Goal: Use online tool/utility: Utilize a website feature to perform a specific function

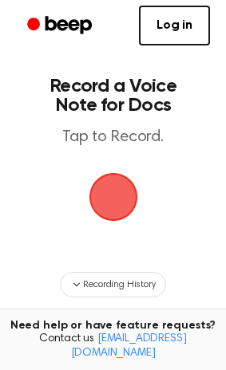
click at [115, 190] on span "button" at bounding box center [112, 197] width 54 height 54
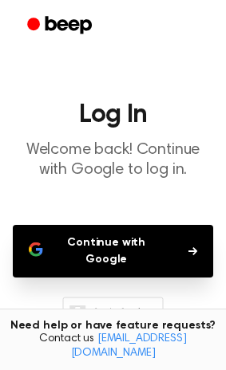
click at [120, 238] on button "Continue with Google" at bounding box center [113, 251] width 200 height 53
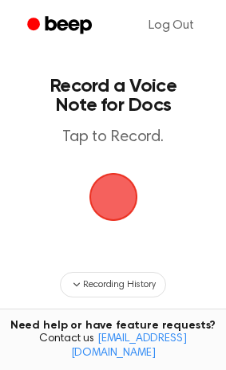
click at [124, 196] on span "button" at bounding box center [112, 196] width 67 height 67
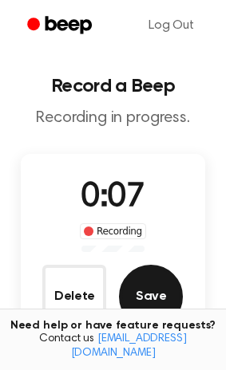
click at [132, 289] on button "Save" at bounding box center [151, 297] width 64 height 64
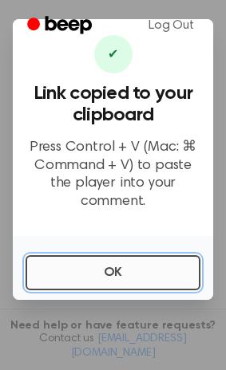
click at [128, 270] on button "OK" at bounding box center [113, 272] width 175 height 35
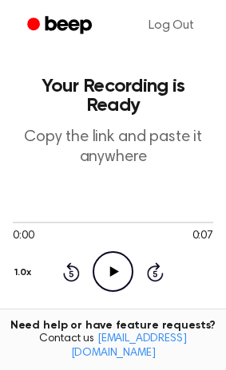
click at [117, 251] on icon "Play Audio" at bounding box center [112, 271] width 41 height 41
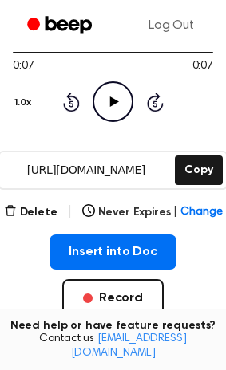
scroll to position [174, 0]
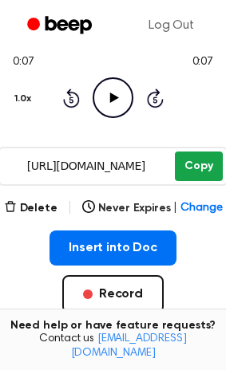
click at [210, 151] on button "Copy" at bounding box center [198, 165] width 47 height 29
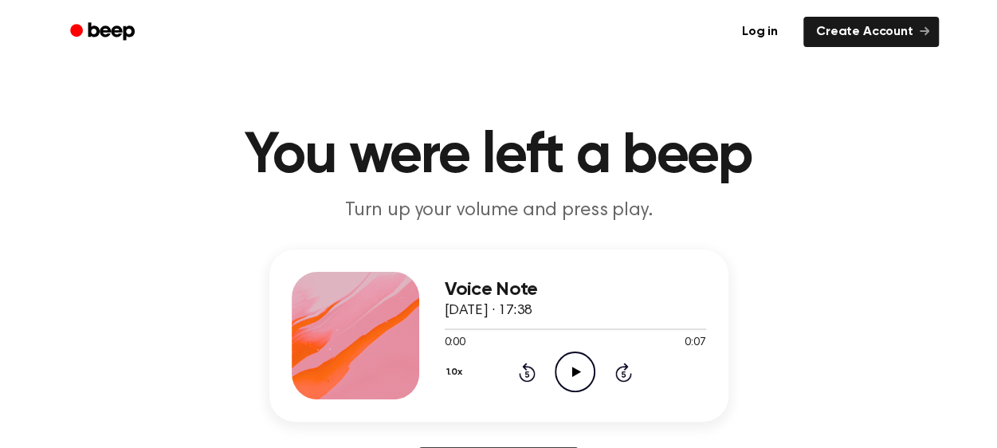
click at [579, 376] on icon "Play Audio" at bounding box center [575, 371] width 41 height 41
